Goal: Task Accomplishment & Management: Manage account settings

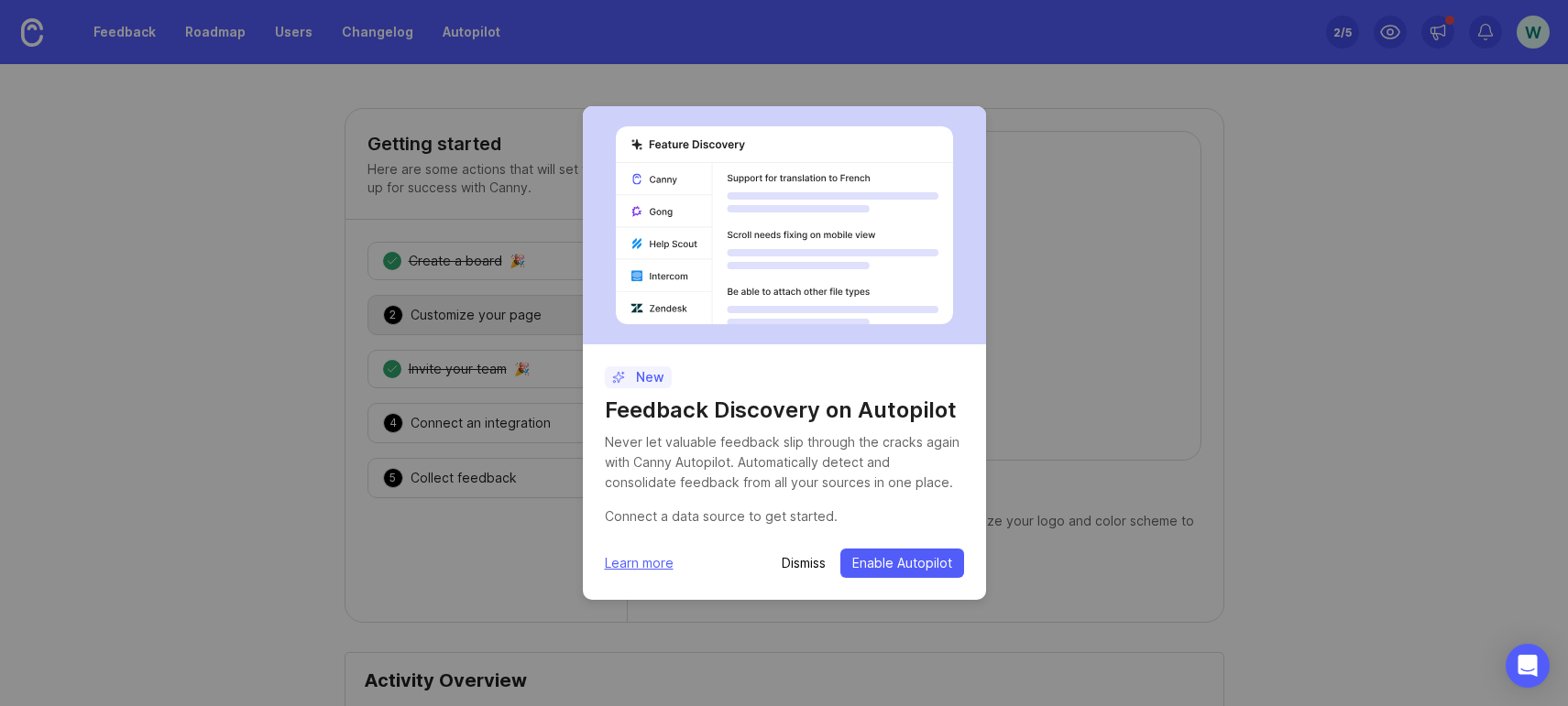
click at [879, 568] on span "Enable Autopilot" at bounding box center [902, 563] width 100 height 19
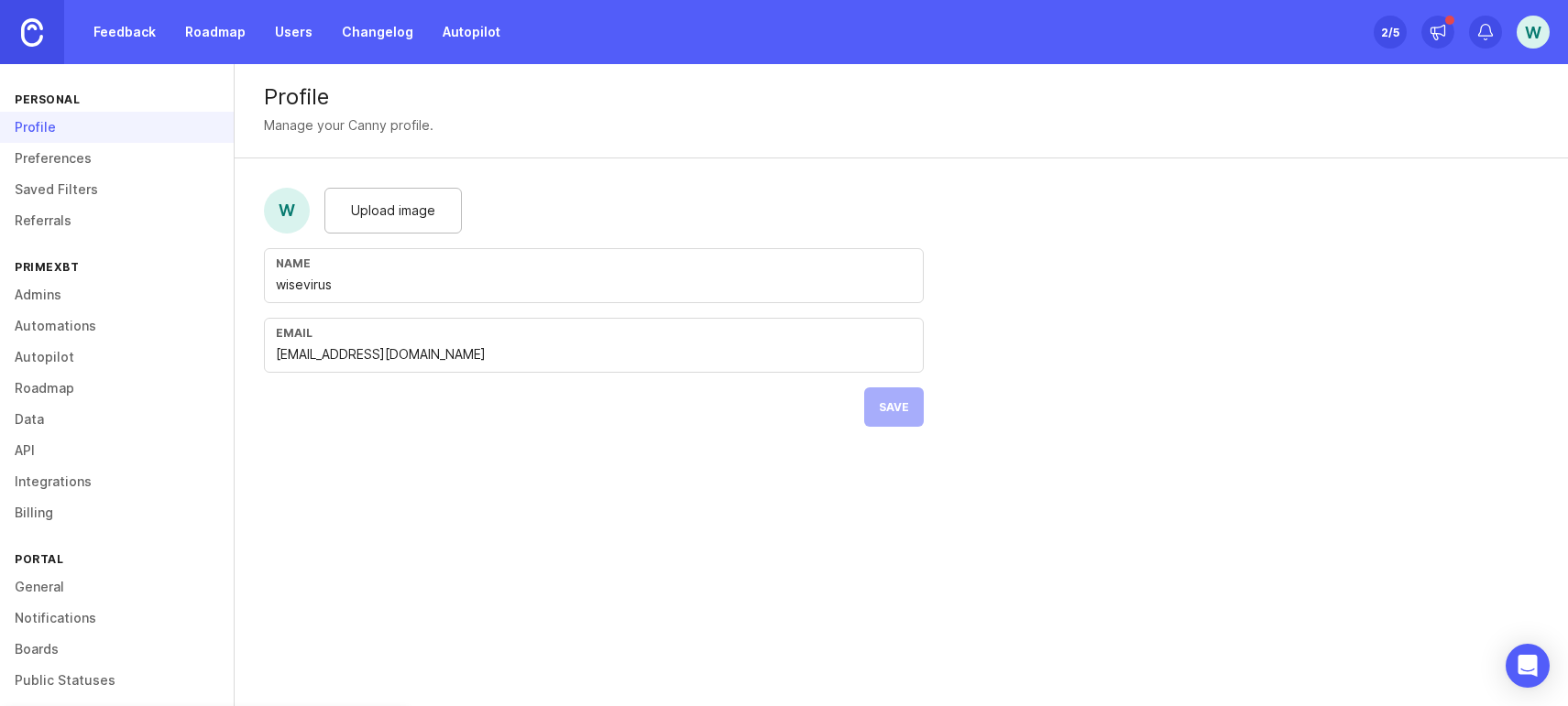
click at [287, 214] on div "w" at bounding box center [286, 210] width 46 height 46
click at [420, 205] on span "Upload image" at bounding box center [393, 211] width 84 height 21
click at [433, 208] on span "Upload image" at bounding box center [393, 211] width 84 height 21
click at [421, 212] on span "Upload image" at bounding box center [393, 211] width 84 height 21
click at [901, 408] on span "Save" at bounding box center [893, 406] width 30 height 14
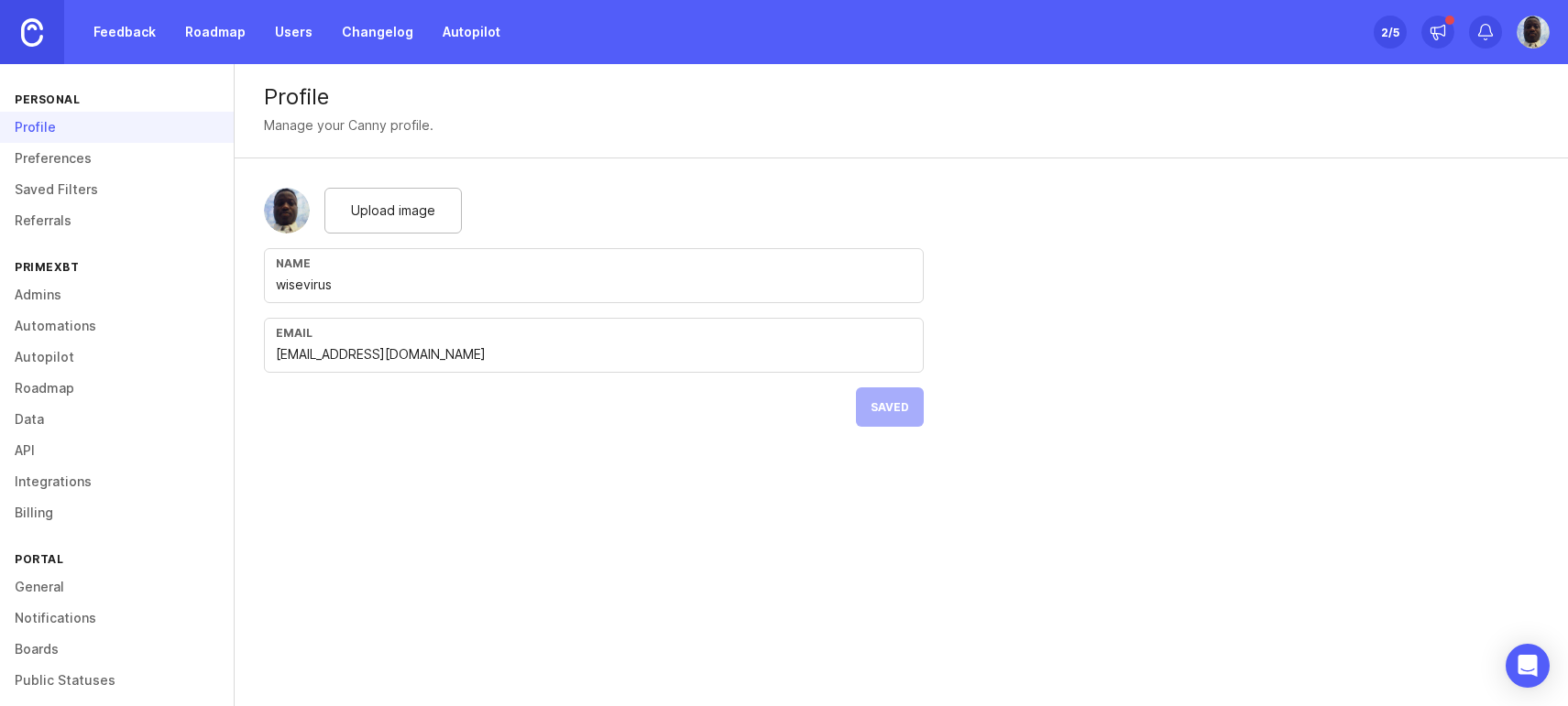
click at [1528, 33] on img at bounding box center [1532, 32] width 33 height 33
click at [1213, 304] on div "Profile Manage your Canny profile. Upload image Name wisevirus Email headibyte@…" at bounding box center [901, 261] width 1333 height 392
click at [120, 29] on link "Feedback" at bounding box center [124, 32] width 84 height 33
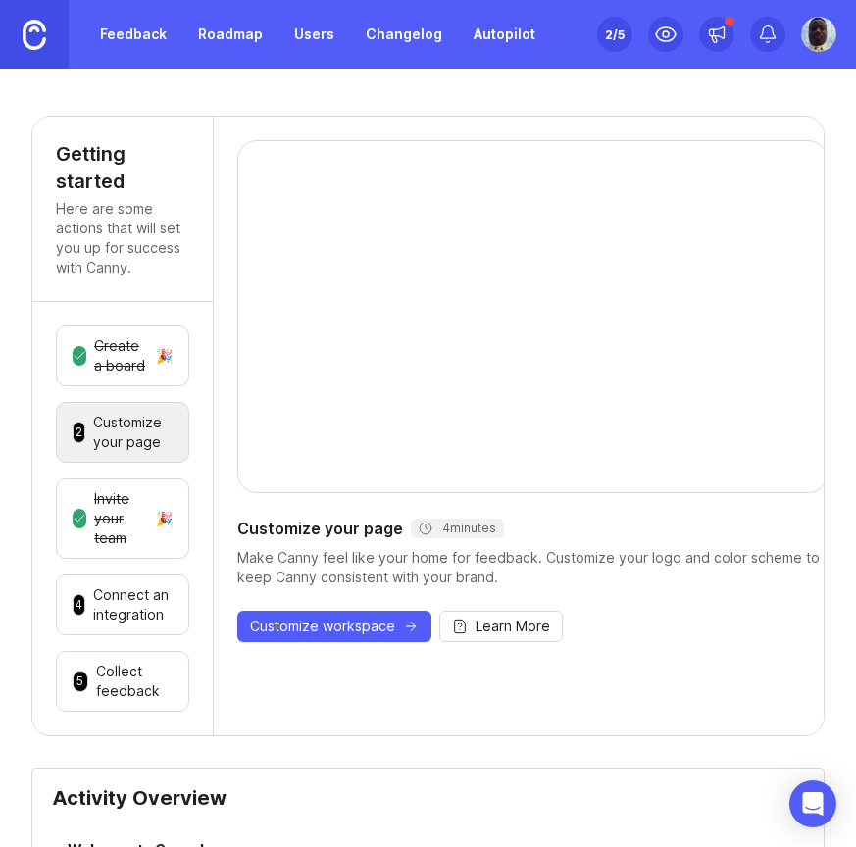
scroll to position [118, 0]
